Goal: Information Seeking & Learning: Learn about a topic

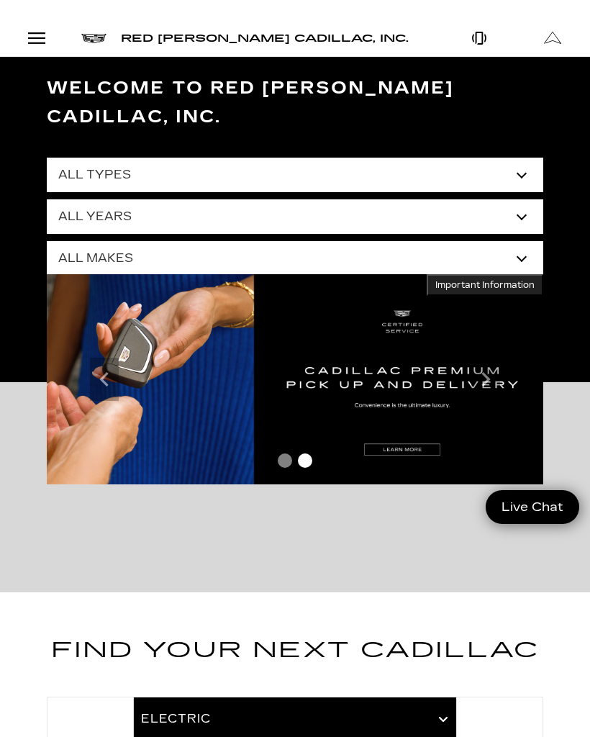
click at [526, 241] on select "All Makes Audi BMW Buick Cadillac Chevrolet Ford Honda Jeep Land Rover Lexus Me…" at bounding box center [295, 258] width 497 height 35
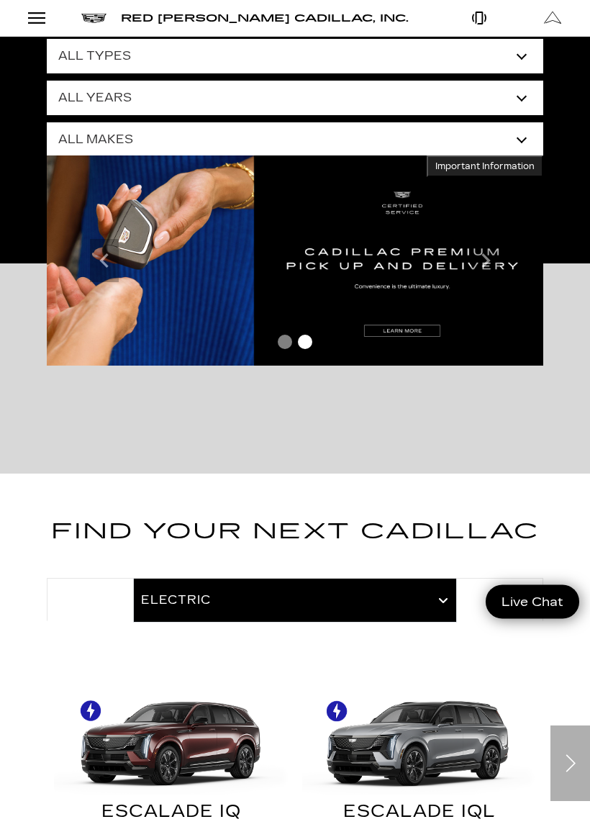
scroll to position [130, 0]
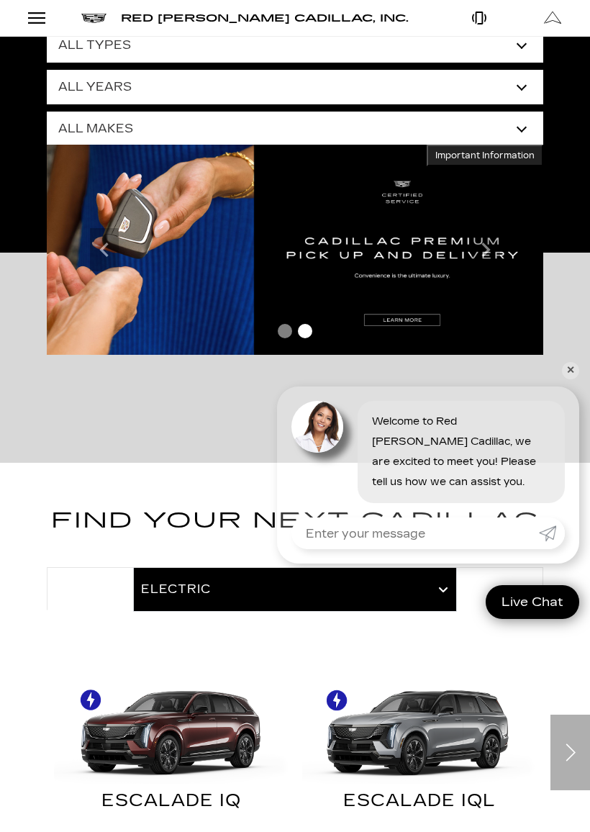
click at [572, 372] on link "✕" at bounding box center [570, 370] width 17 height 17
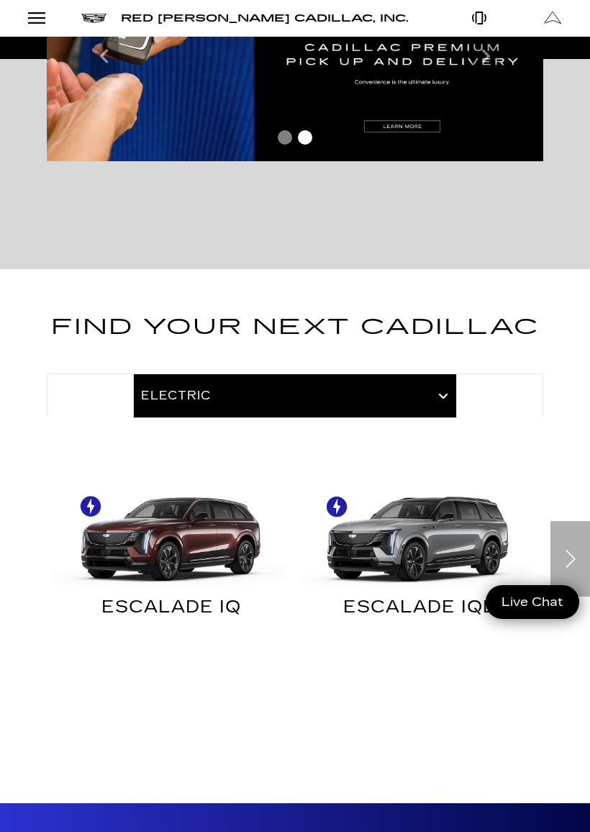
scroll to position [387, 0]
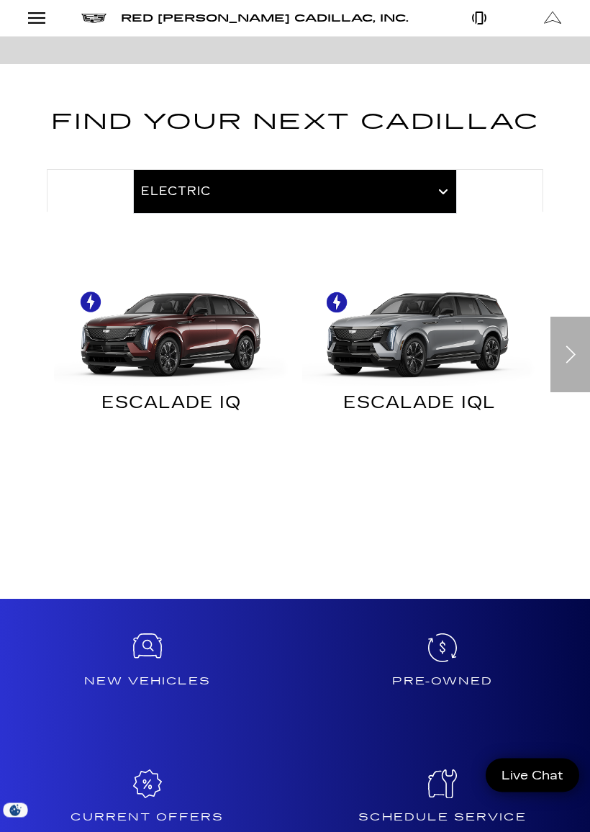
scroll to position [529, 0]
click at [567, 334] on div "Next" at bounding box center [571, 355] width 40 height 76
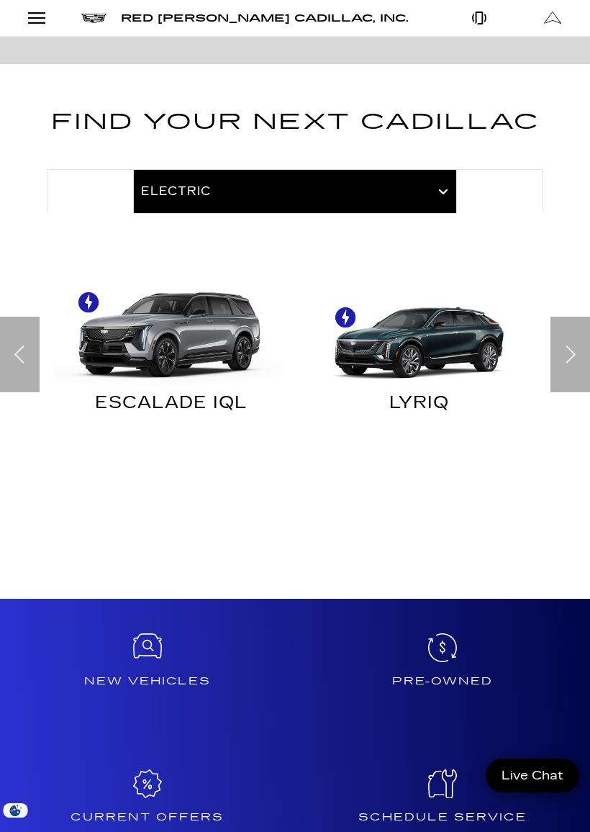
click at [570, 338] on div "Next" at bounding box center [571, 355] width 40 height 76
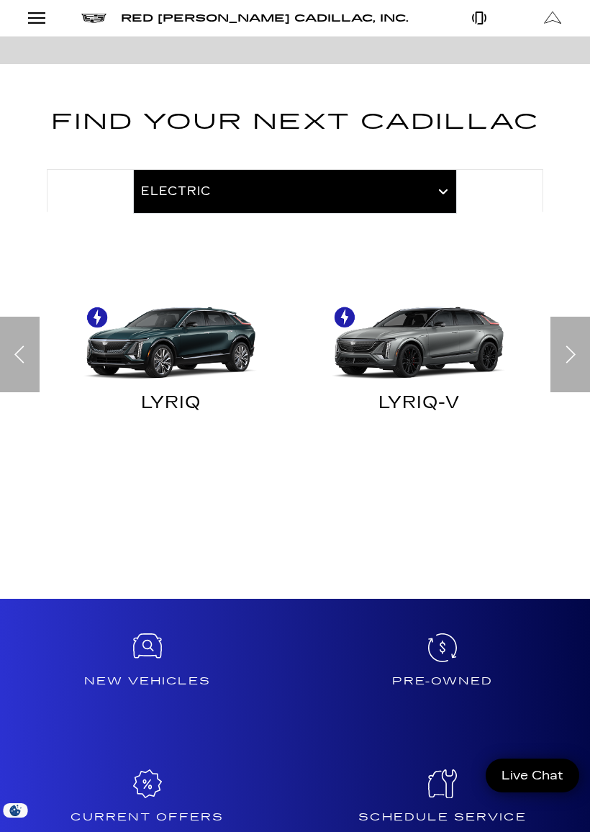
click at [569, 338] on div "Next" at bounding box center [571, 355] width 40 height 76
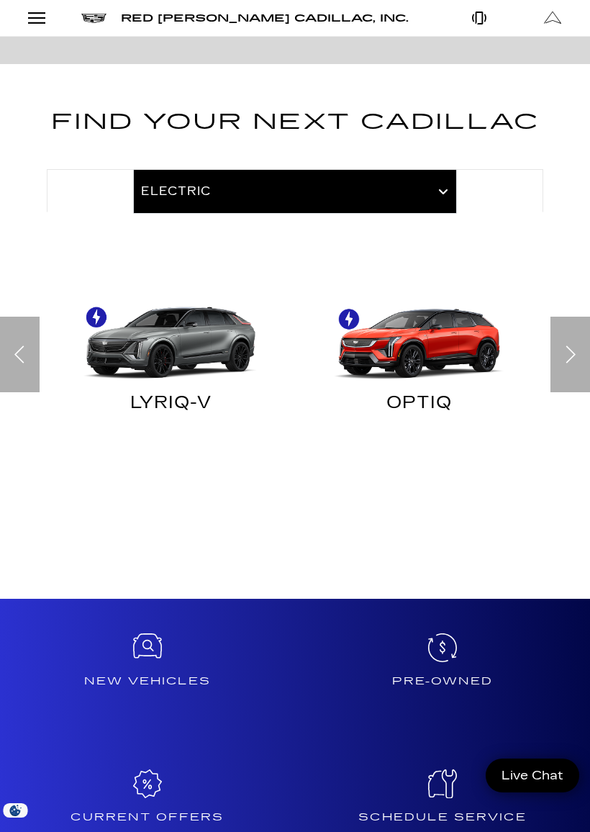
click at [569, 338] on div "Next" at bounding box center [571, 355] width 40 height 76
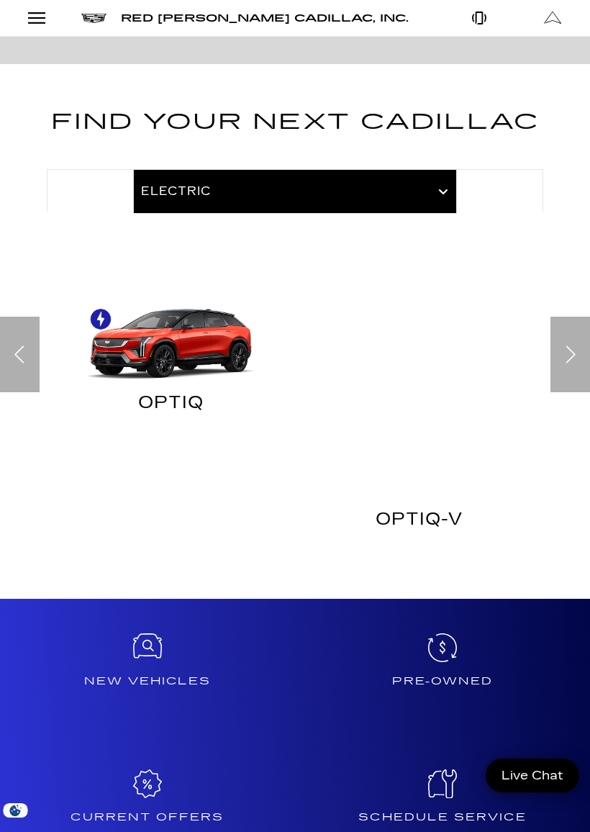
click at [569, 339] on div "Next" at bounding box center [571, 355] width 40 height 76
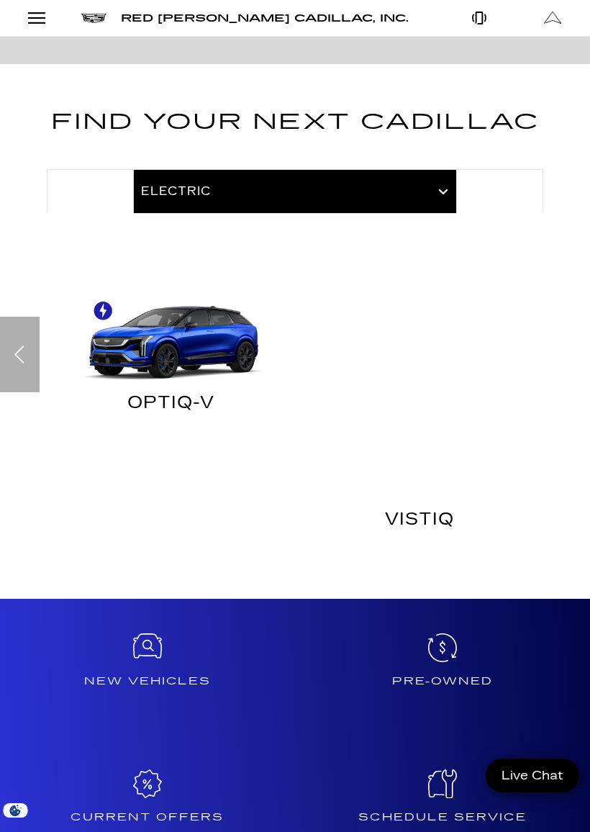
click at [570, 341] on div "Find Your Next Cadillac Electric Sedans Crossovers & SUVs ESCALADE IQ" at bounding box center [295, 334] width 590 height 460
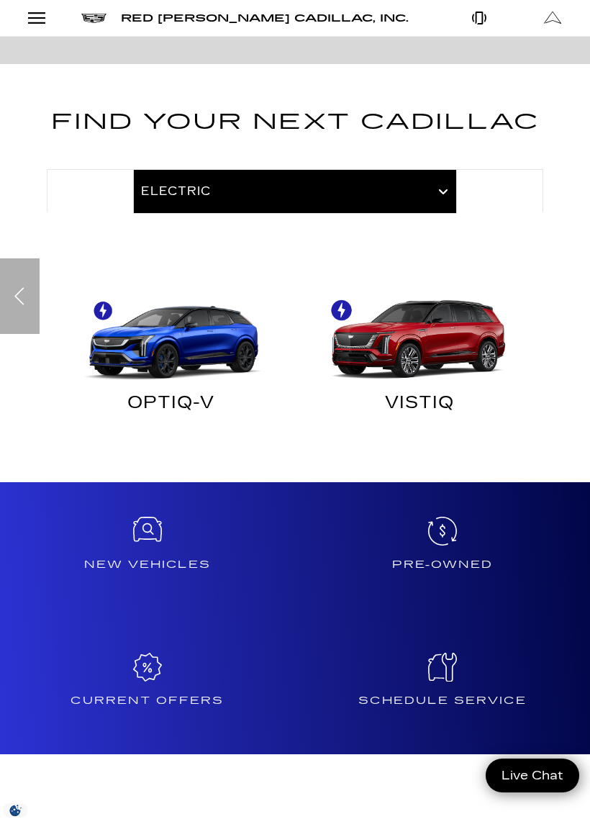
click at [569, 341] on div "Find Your Next Cadillac Electric Sedans Crossovers & SUVs ESCALADE IQ" at bounding box center [295, 275] width 590 height 343
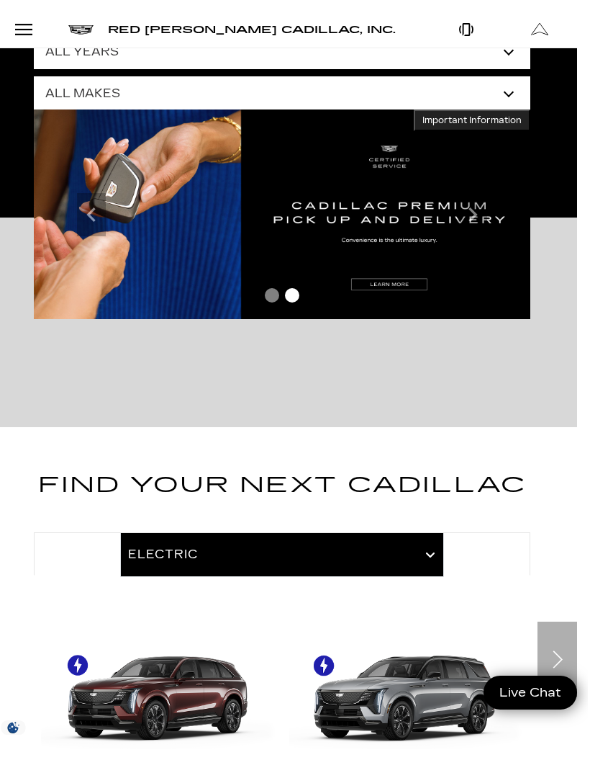
scroll to position [0, 0]
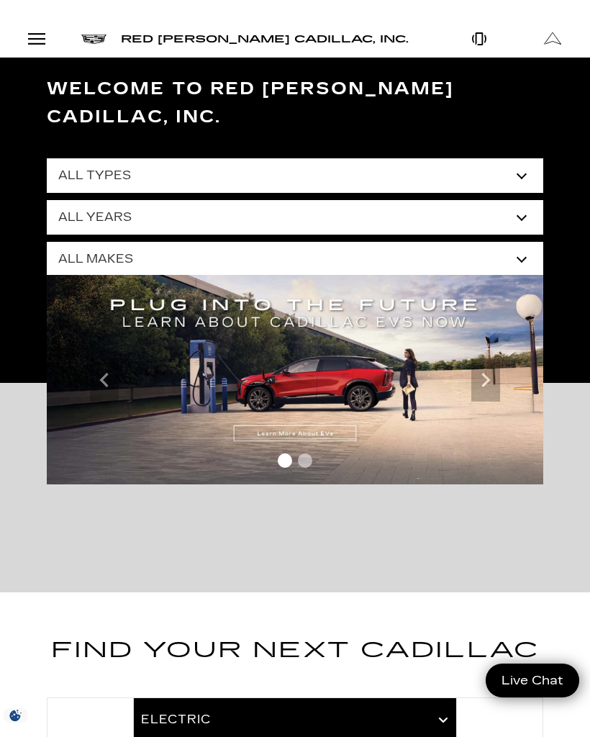
click at [518, 242] on select "All Makes Audi BMW Buick Cadillac Chevrolet Ford Honda Jeep Land Rover Lexus Me…" at bounding box center [295, 259] width 497 height 35
select select "Cadillac"
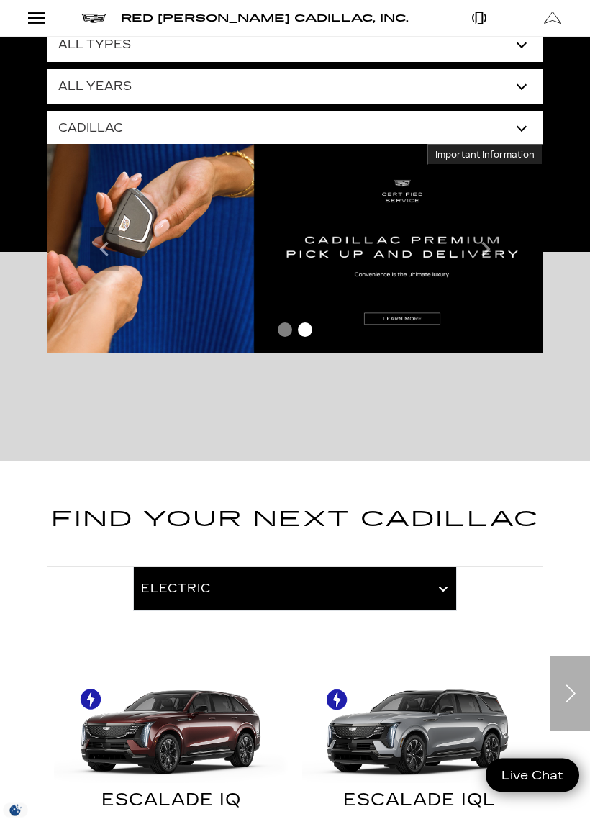
click at [441, 567] on div at bounding box center [295, 588] width 497 height 43
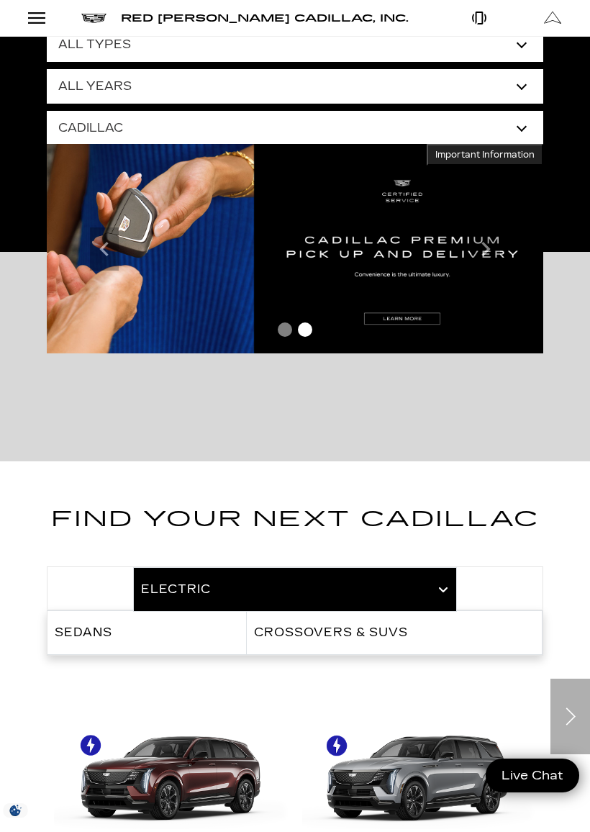
click at [469, 611] on link "Crossovers & SUVs" at bounding box center [394, 632] width 295 height 43
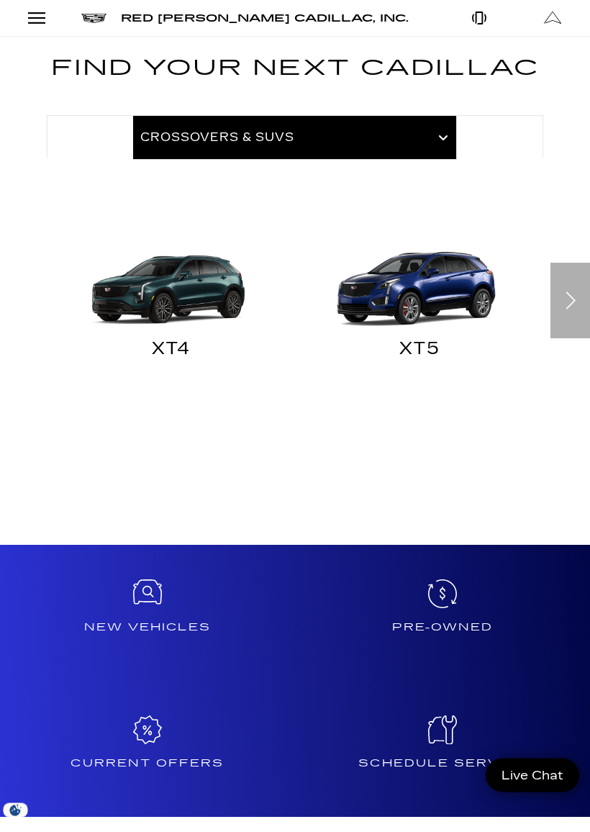
scroll to position [583, 0]
click at [130, 620] on h4 "New Vehicles" at bounding box center [148, 627] width 284 height 15
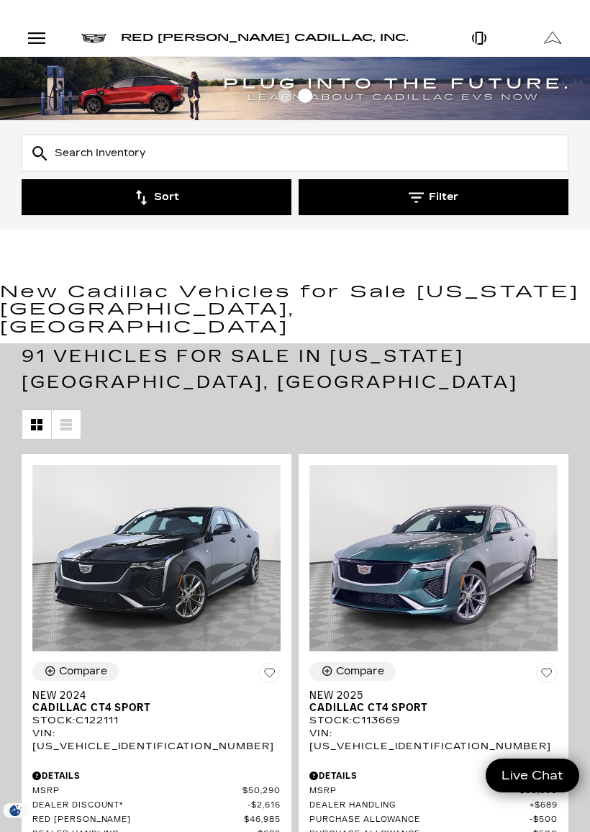
click at [468, 202] on button "Filter" at bounding box center [434, 197] width 270 height 36
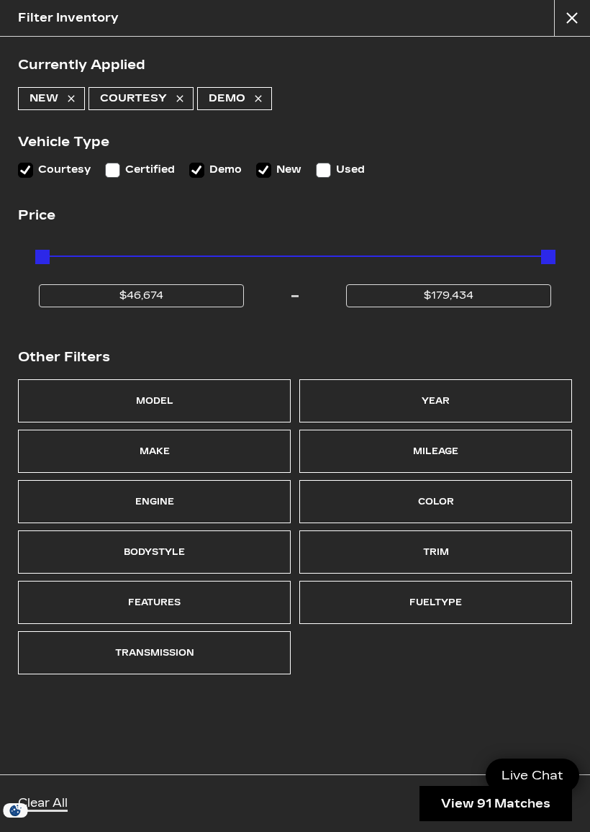
click at [124, 405] on div "Model" at bounding box center [154, 400] width 273 height 43
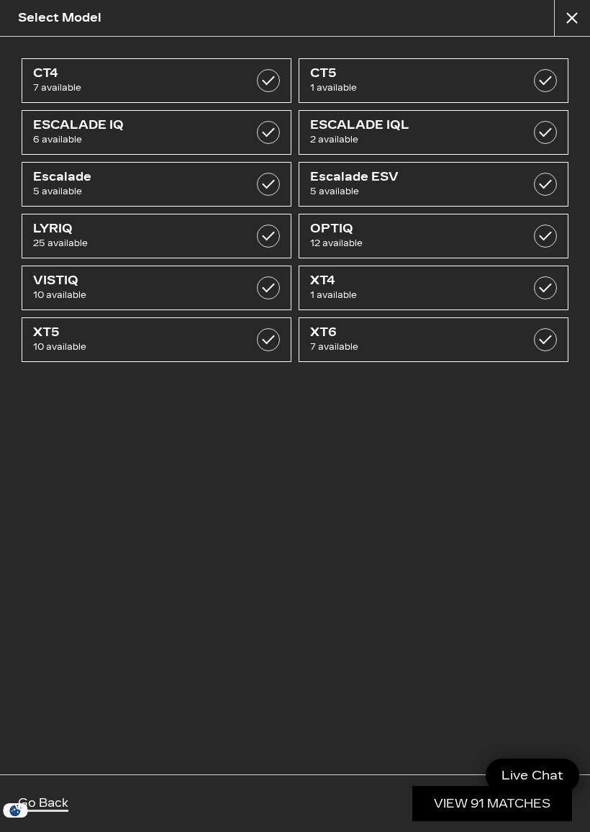
click at [250, 189] on link "Escalade 5 available" at bounding box center [157, 184] width 270 height 45
checkbox input "true"
click at [473, 806] on link "View 5 Matches" at bounding box center [495, 803] width 154 height 35
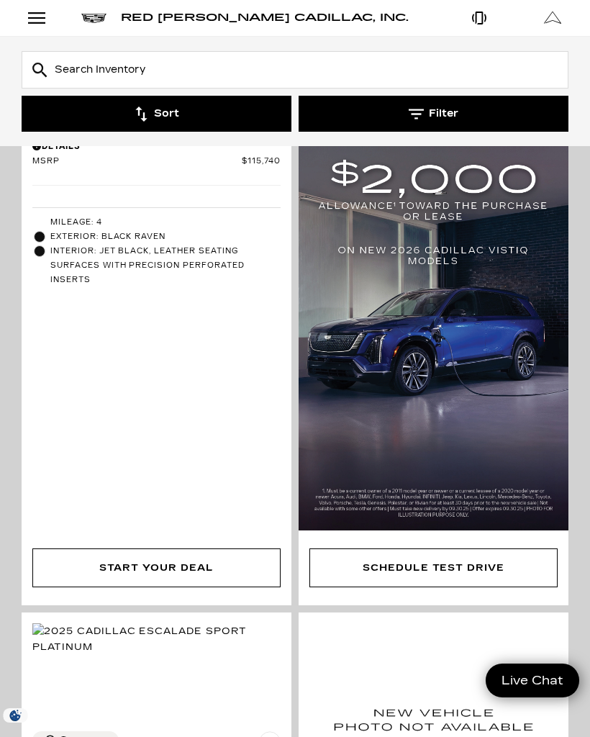
scroll to position [930, 0]
